Goal: Task Accomplishment & Management: Use online tool/utility

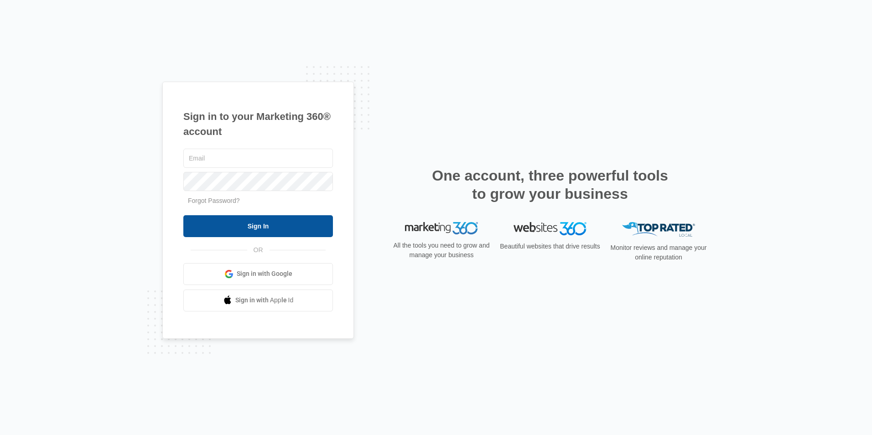
type input "[EMAIL_ADDRESS][DOMAIN_NAME]"
click at [227, 224] on input "Sign In" at bounding box center [258, 226] width 150 height 22
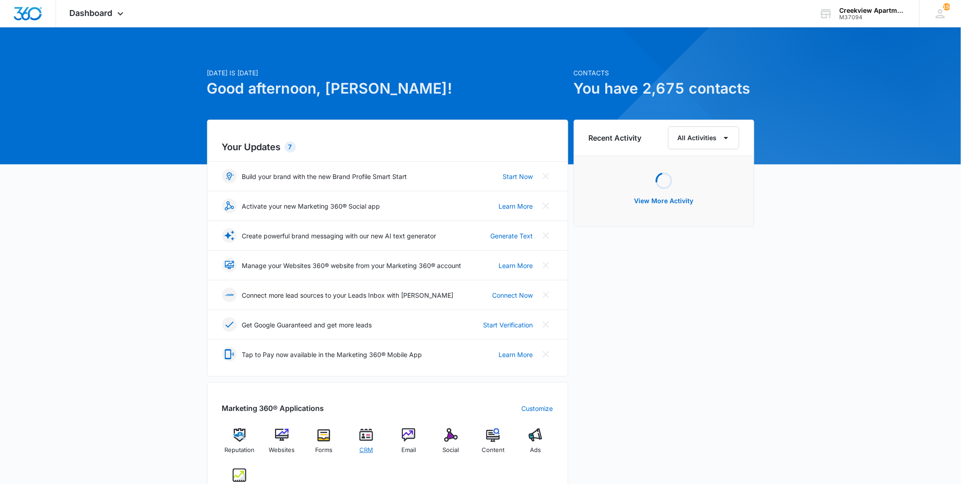
click at [361, 439] on img at bounding box center [366, 435] width 14 height 14
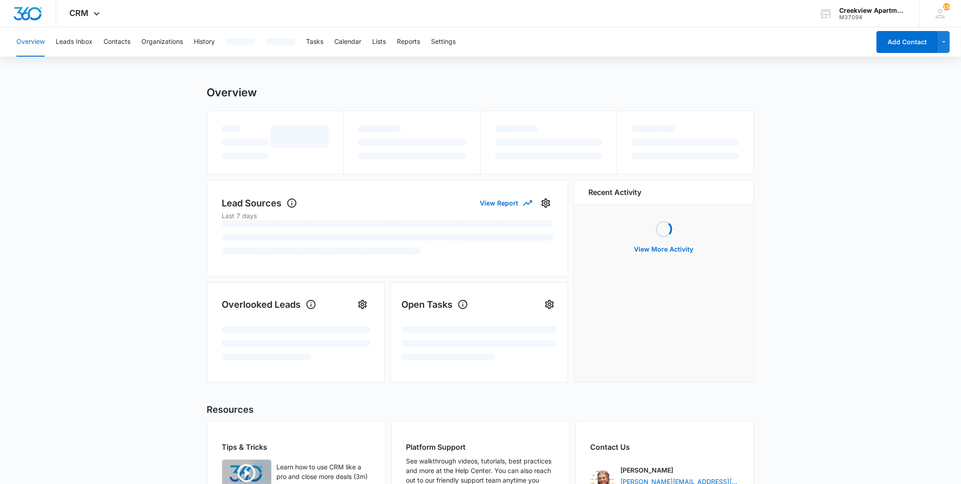
drag, startPoint x: 146, startPoint y: 58, endPoint x: 138, endPoint y: 57, distance: 8.3
click at [143, 58] on div "Overview Leads Inbox Contacts Organizations History Tasks Calendar Lists Report…" at bounding box center [480, 299] width 961 height 544
click at [109, 44] on button "Contacts" at bounding box center [117, 41] width 27 height 29
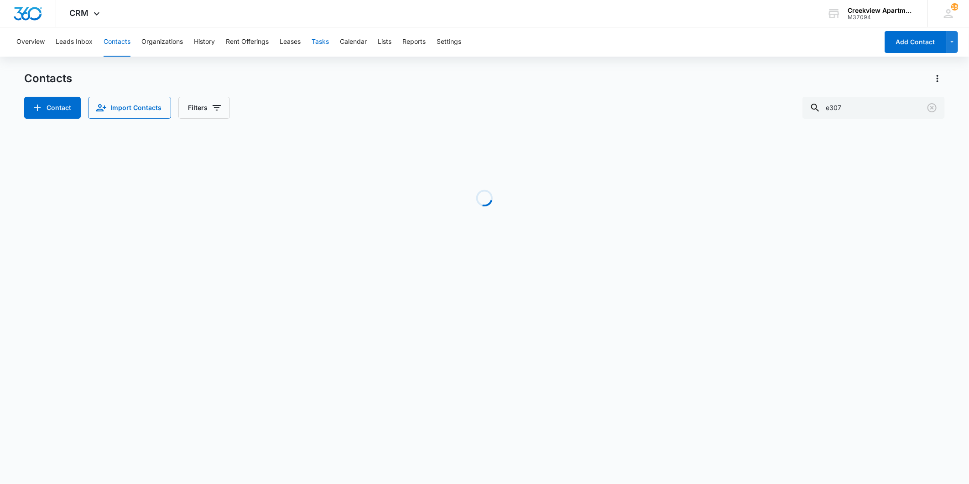
click at [329, 34] on button "Tasks" at bounding box center [320, 41] width 17 height 29
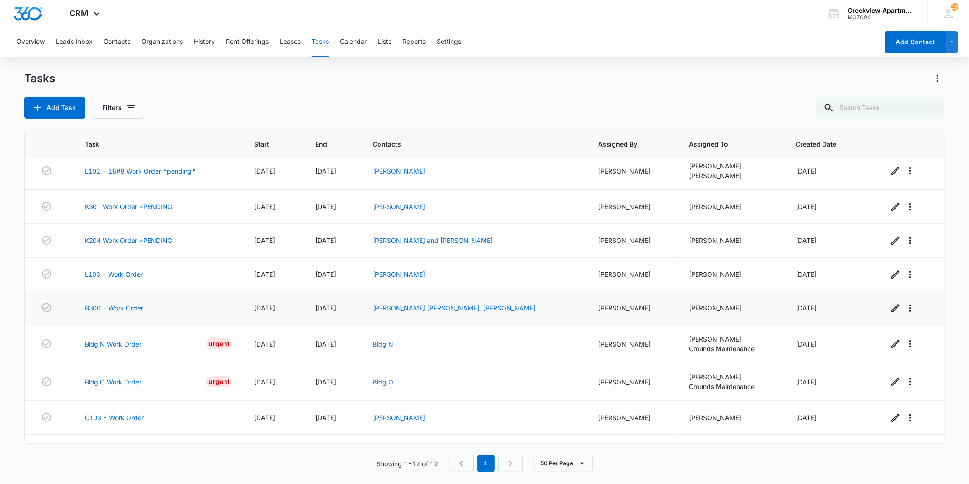
scroll to position [101, 0]
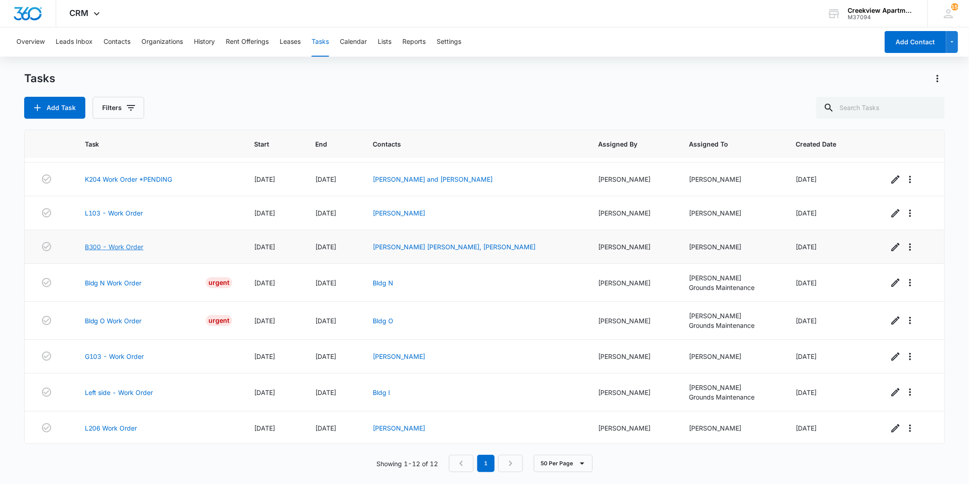
click at [142, 251] on link "B300 - Work Order" at bounding box center [114, 247] width 59 height 10
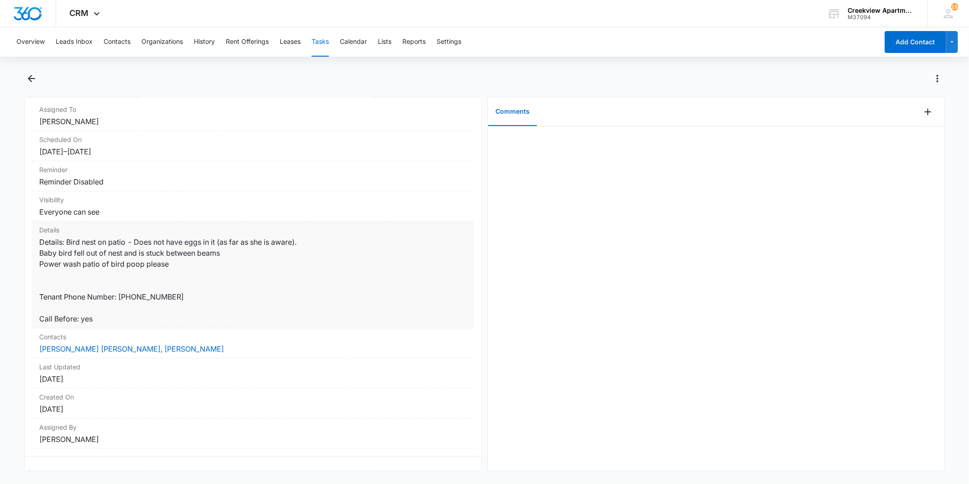
scroll to position [83, 0]
